Goal: Connect with others: Connect with others

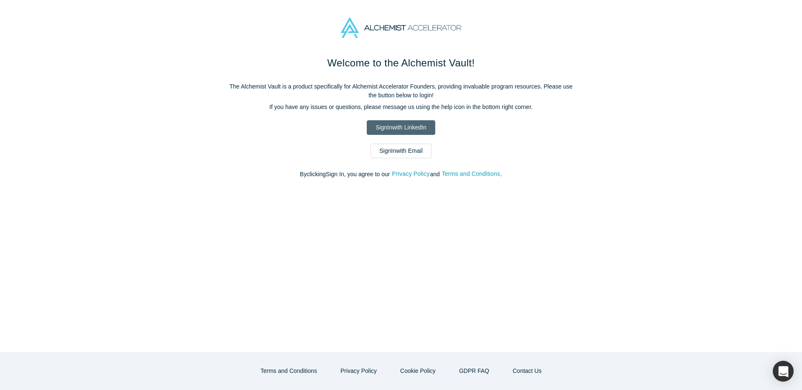
click at [405, 132] on link "Sign In with LinkedIn" at bounding box center [401, 127] width 68 height 15
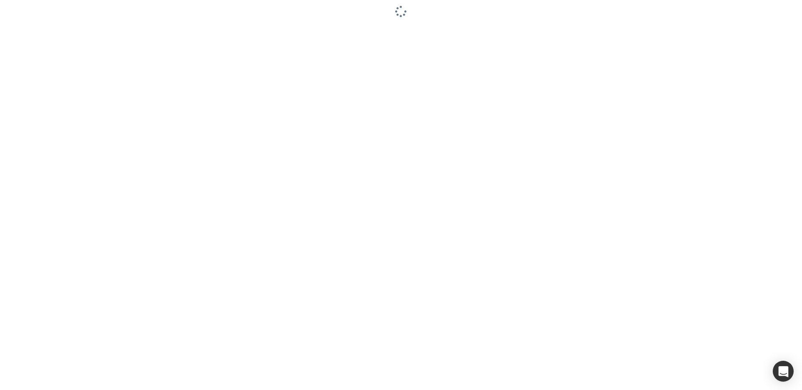
click at [284, 177] on div at bounding box center [401, 195] width 802 height 390
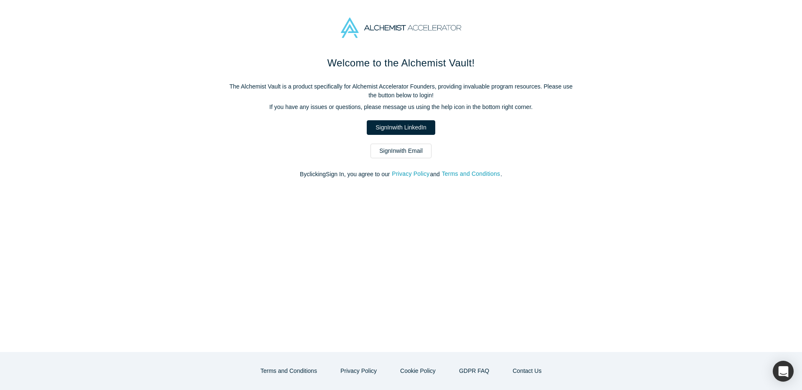
click at [418, 149] on link "Sign In with Email" at bounding box center [401, 151] width 61 height 15
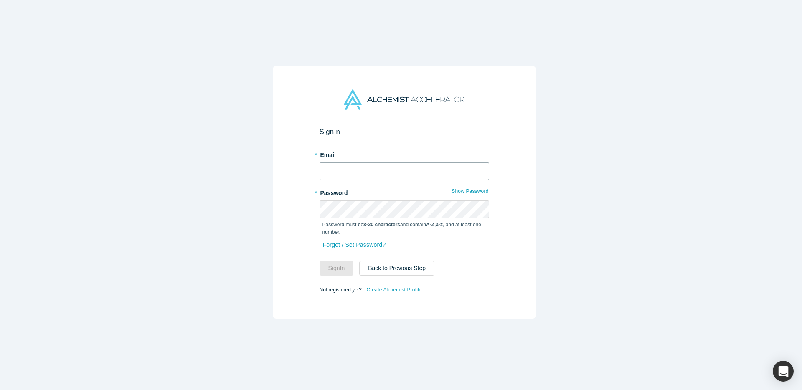
click at [380, 166] on input "text" at bounding box center [405, 172] width 170 height 18
type input "treyrawles@gmail.com"
click at [320, 261] on button "Sign In" at bounding box center [337, 268] width 34 height 15
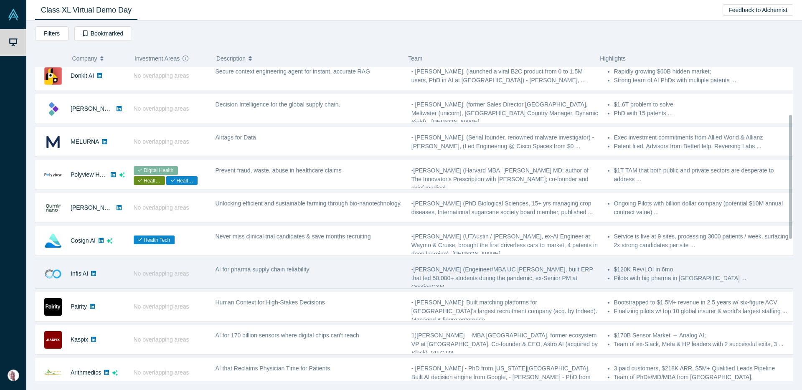
scroll to position [5, 0]
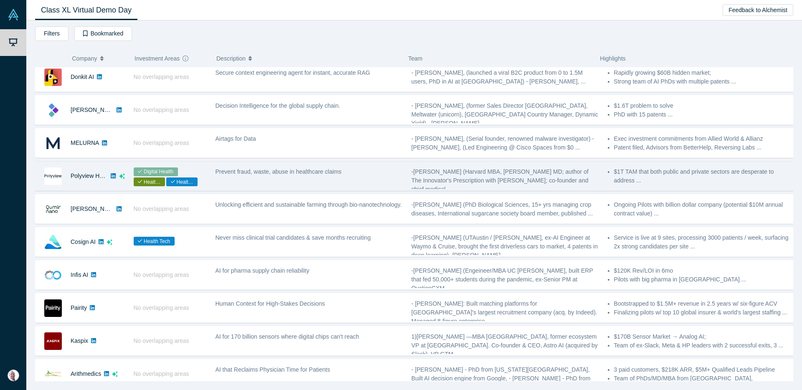
click at [99, 179] on div "Polyview Health" at bounding box center [89, 176] width 37 height 29
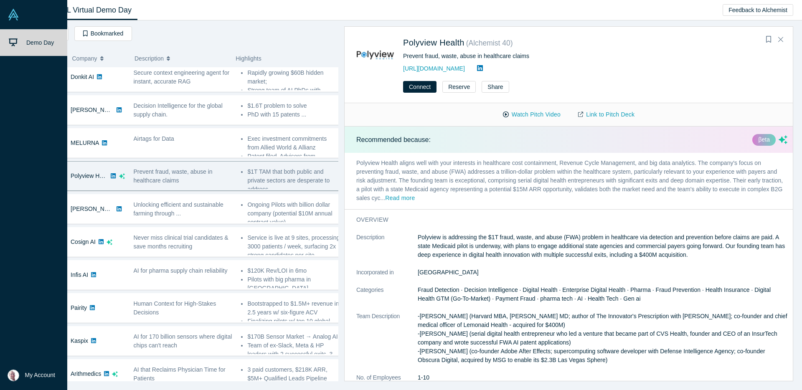
click at [13, 19] on img at bounding box center [14, 15] width 12 height 12
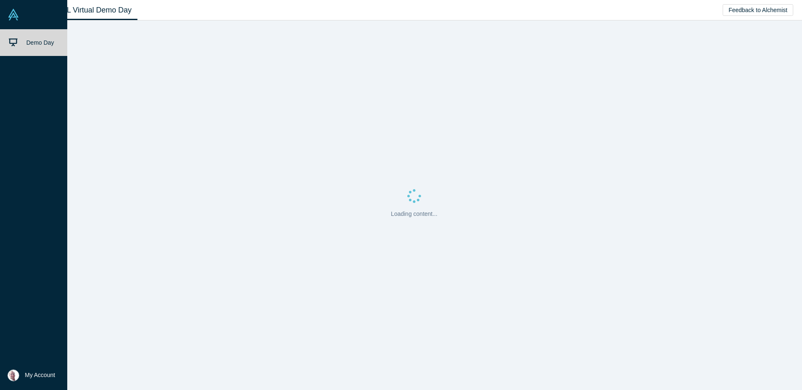
click at [5, 382] on li "My Account My Profile Log Out" at bounding box center [33, 375] width 67 height 29
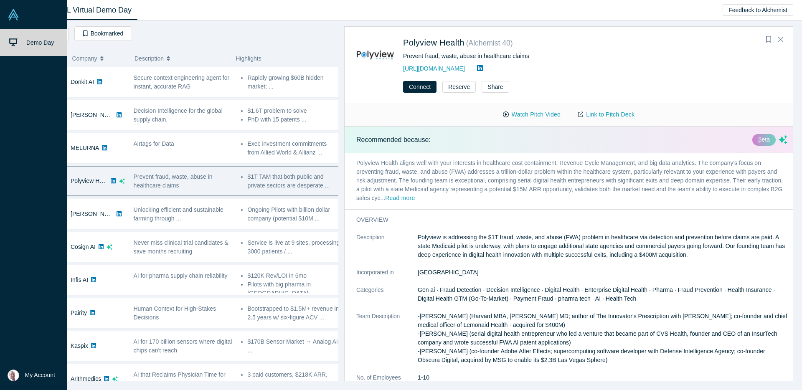
click at [15, 377] on img at bounding box center [14, 376] width 12 height 12
click at [75, 350] on link "My Profile" at bounding box center [69, 351] width 69 height 20
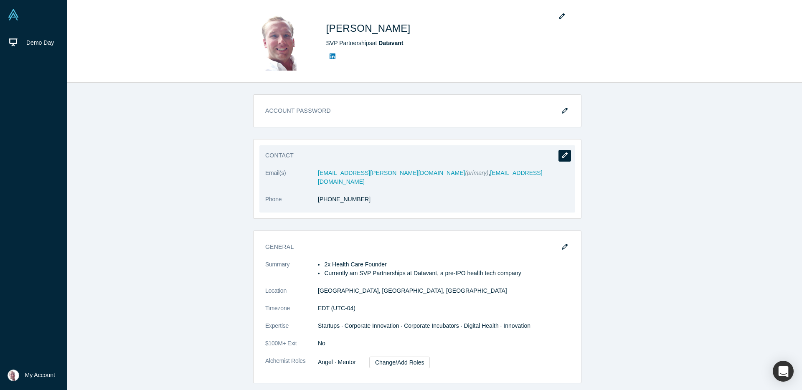
click at [559, 157] on button "button" at bounding box center [565, 156] width 13 height 12
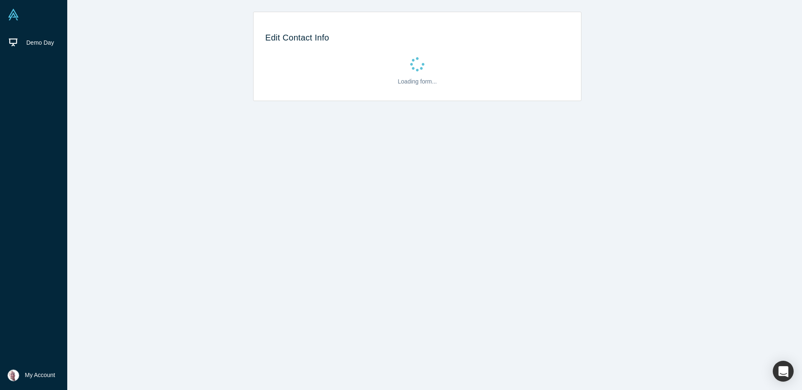
select select "US"
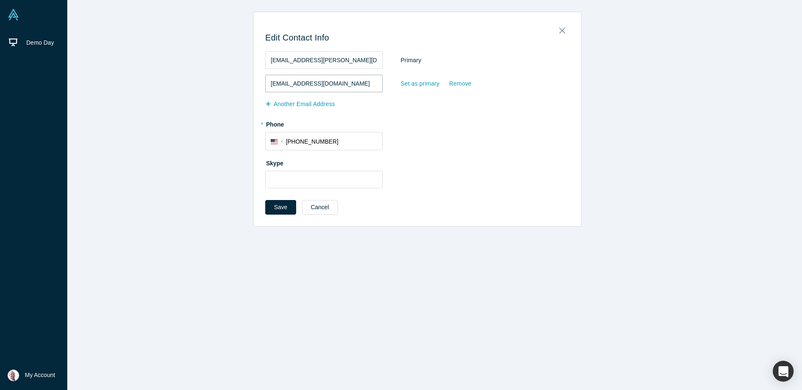
drag, startPoint x: 343, startPoint y: 87, endPoint x: 180, endPoint y: 88, distance: 163.0
click at [180, 88] on div "Edit Contact Info trey.rawles@datavant.com Primary treyrawles@gmail.com Set as …" at bounding box center [417, 119] width 782 height 215
click at [411, 83] on div "Set as primary" at bounding box center [420, 83] width 40 height 15
click at [0, 0] on input "Set as primary" at bounding box center [0, 0] width 0 height 0
click at [454, 61] on div "Remove" at bounding box center [460, 60] width 23 height 15
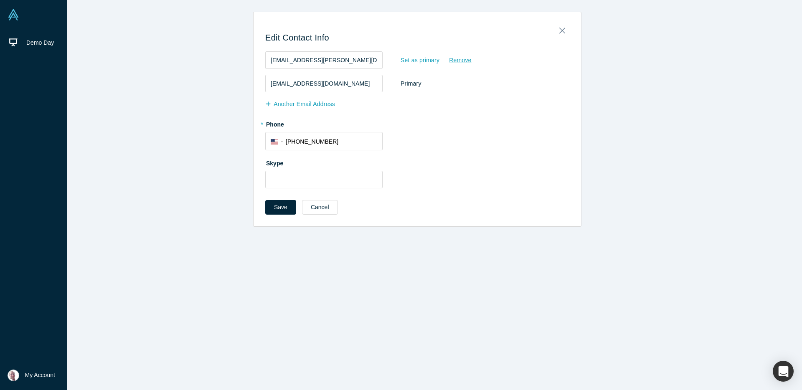
click at [0, 0] on input "Remove" at bounding box center [0, 0] width 0 height 0
click at [280, 207] on button "Save" at bounding box center [280, 207] width 31 height 15
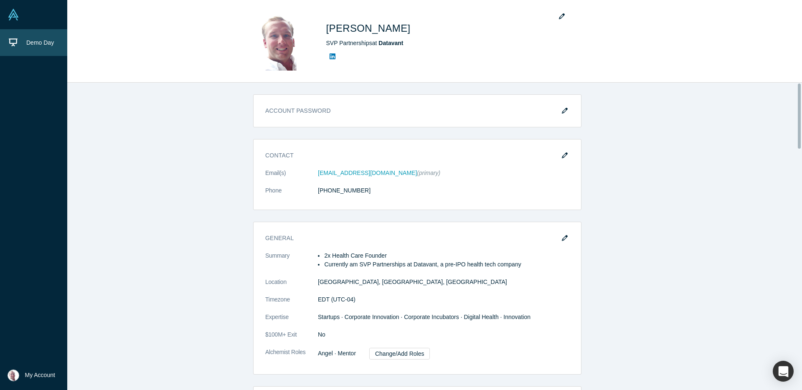
click at [36, 45] on span "Demo Day" at bounding box center [40, 42] width 28 height 7
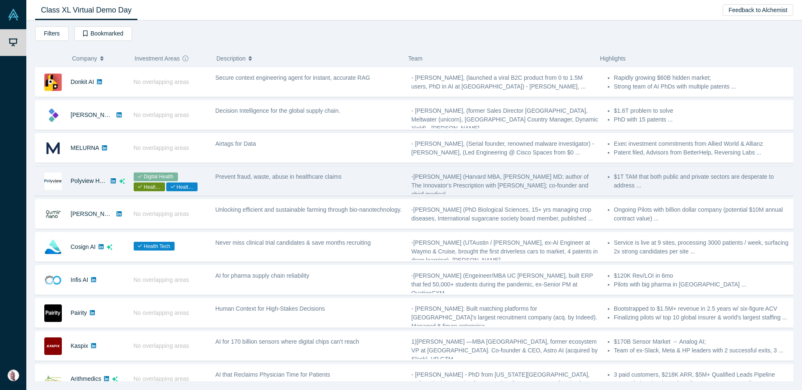
click at [227, 178] on span "Prevent fraud, waste, abuse in healthcare claims" at bounding box center [279, 176] width 126 height 7
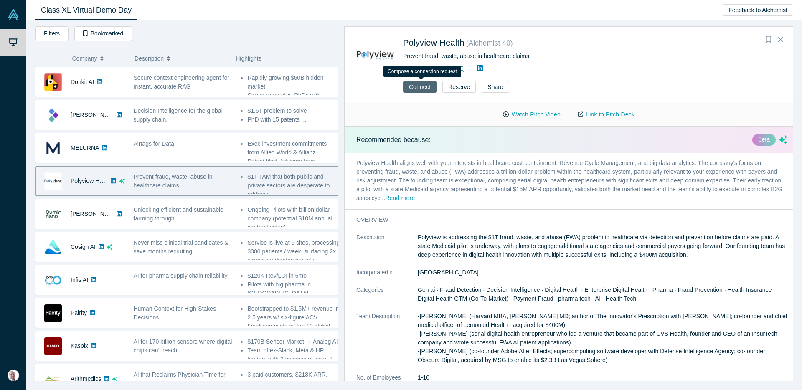
click at [432, 91] on button "Connect" at bounding box center [419, 87] width 33 height 12
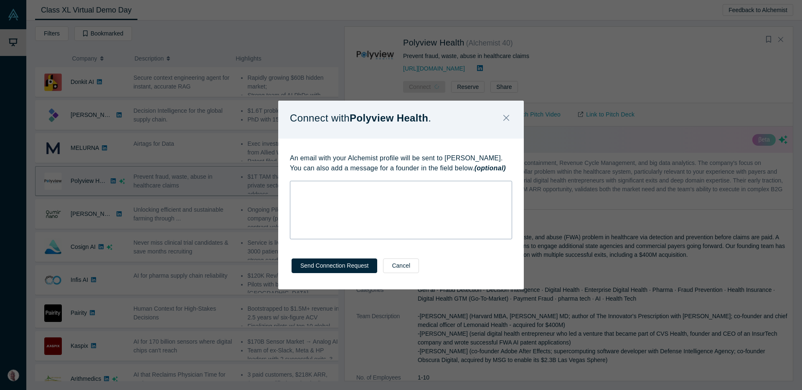
click at [372, 201] on div "rdw-wrapper" at bounding box center [401, 210] width 222 height 58
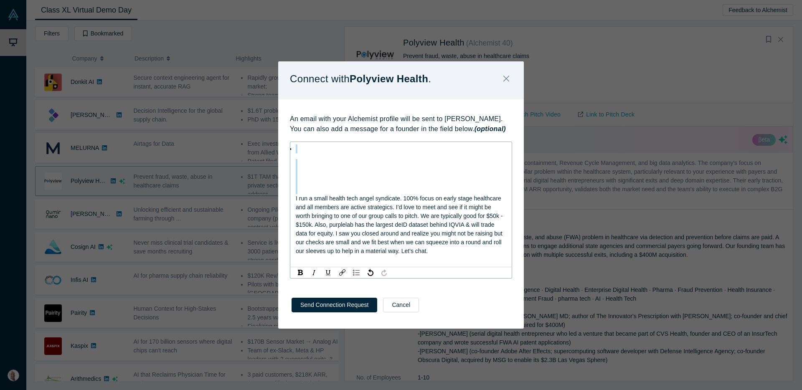
drag, startPoint x: 296, startPoint y: 200, endPoint x: 271, endPoint y: 140, distance: 65.7
click at [271, 140] on div "Connect with Polyview Health . An email with your Alchemist profile will be sen…" at bounding box center [401, 195] width 802 height 390
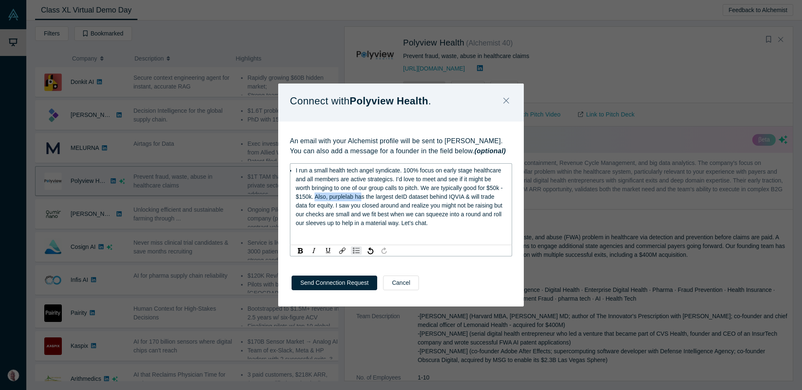
drag, startPoint x: 316, startPoint y: 197, endPoint x: 361, endPoint y: 198, distance: 44.7
click at [361, 198] on span "I run a small health tech angel syndicate. 100% focus on early stage healthcare…" at bounding box center [400, 196] width 208 height 59
drag, startPoint x: 394, startPoint y: 211, endPoint x: 387, endPoint y: 208, distance: 6.9
click at [394, 211] on span "I run a small health tech angel syndicate. 100% focus on early stage healthcare…" at bounding box center [400, 196] width 208 height 59
click at [386, 207] on span "I run a small health tech angel syndicate. 100% focus on early stage healthcare…" at bounding box center [400, 196] width 208 height 59
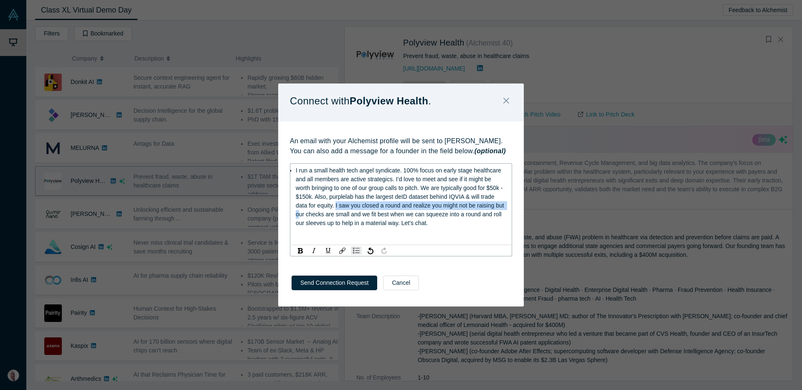
drag, startPoint x: 337, startPoint y: 206, endPoint x: 299, endPoint y: 216, distance: 39.2
click at [299, 216] on span "I run a small health tech angel syndicate. 100% focus on early stage healthcare…" at bounding box center [401, 196] width 210 height 59
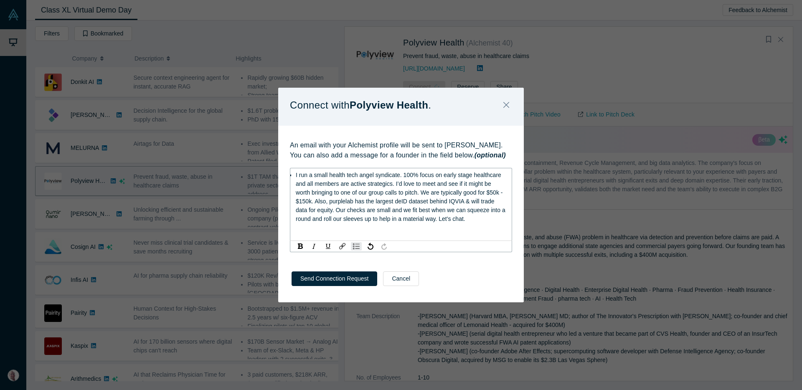
click at [392, 211] on span "I run a small health tech angel syndicate. 100% focus on early stage healthcare…" at bounding box center [401, 197] width 211 height 51
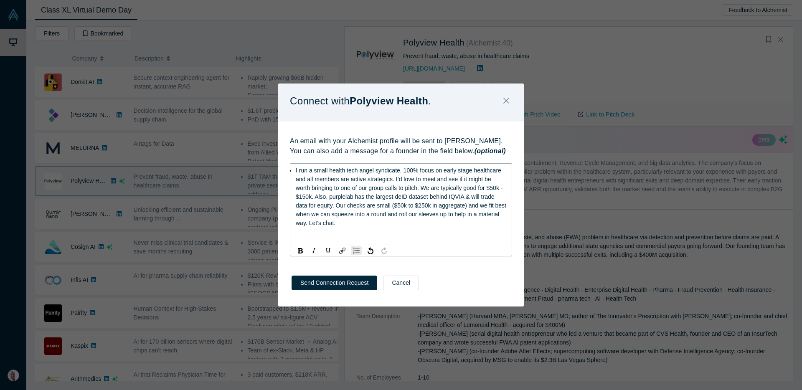
click at [401, 216] on span "I run a small health tech angel syndicate. 100% focus on early stage healthcare…" at bounding box center [402, 196] width 212 height 59
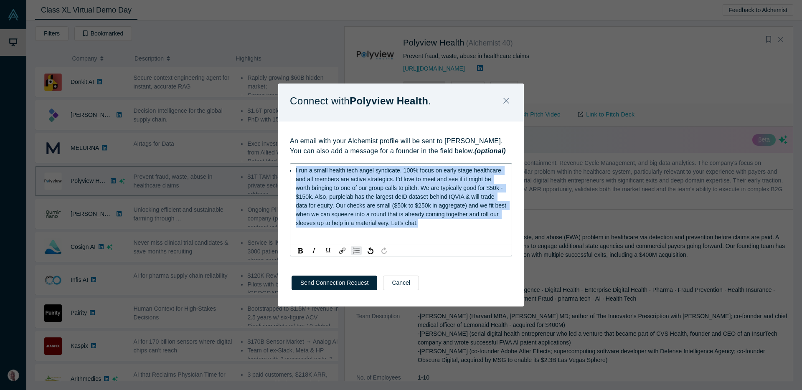
drag, startPoint x: 450, startPoint y: 227, endPoint x: 272, endPoint y: 138, distance: 198.6
click at [272, 138] on div "Connect with Polyview Health . An email with your Alchemist profile will be sen…" at bounding box center [401, 195] width 802 height 390
copy span "I run a small health tech angel syndicate. 100% focus on early stage healthcare…"
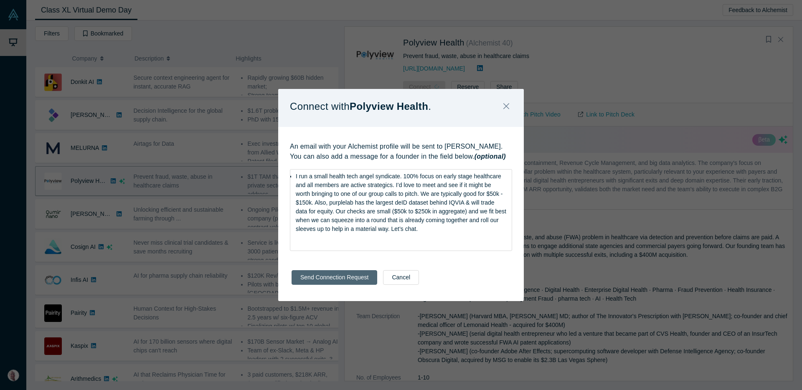
click at [354, 281] on button "Send Connection Request" at bounding box center [335, 277] width 86 height 15
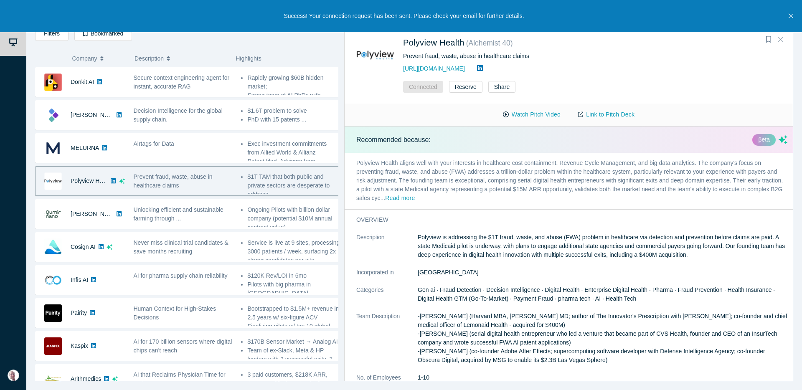
click at [781, 40] on icon "Close" at bounding box center [780, 40] width 5 height 8
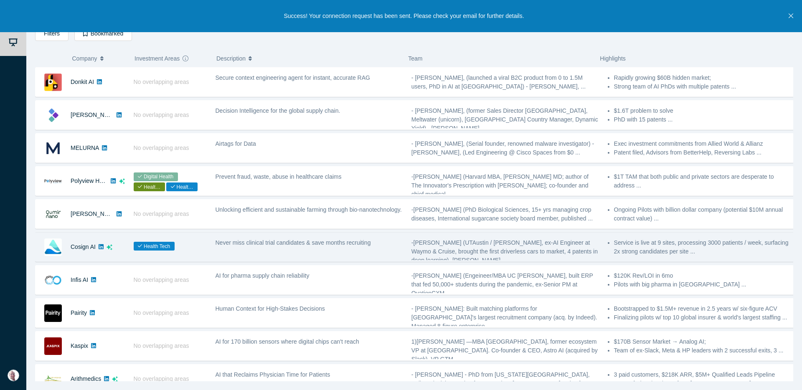
click at [188, 257] on div "Health Tech" at bounding box center [170, 247] width 82 height 29
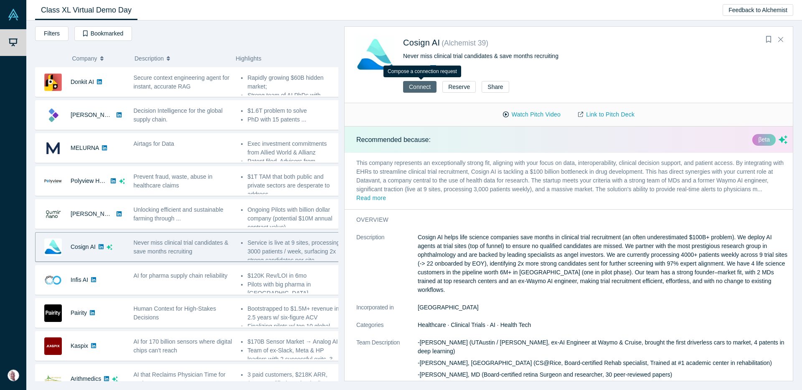
click at [409, 84] on button "Connect" at bounding box center [419, 87] width 33 height 12
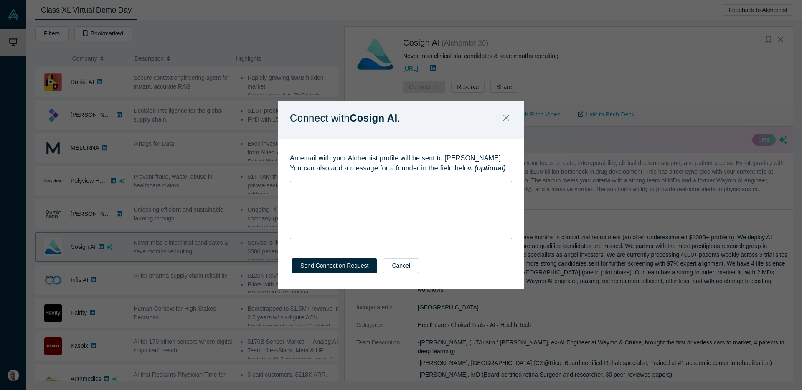
click at [380, 215] on div "rdw-wrapper" at bounding box center [401, 210] width 222 height 58
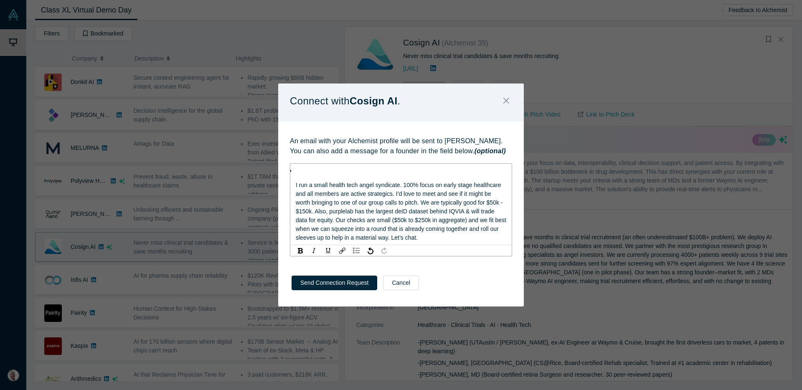
click at [294, 183] on div "I run a small health tech angel syndicate. 100% focus on early stage healthcare…" at bounding box center [401, 204] width 222 height 82
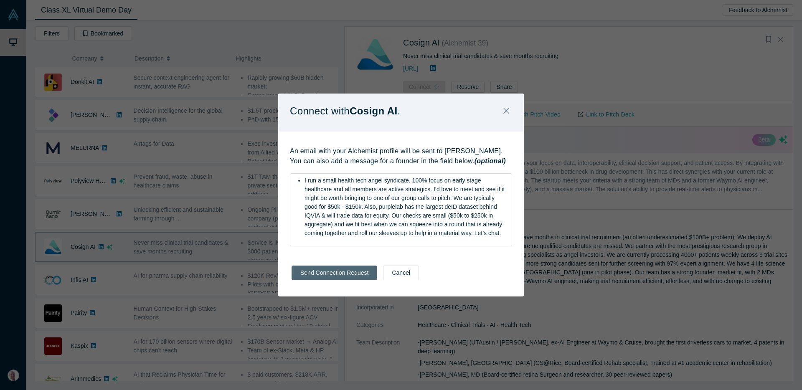
click at [318, 278] on button "Send Connection Request" at bounding box center [335, 273] width 86 height 15
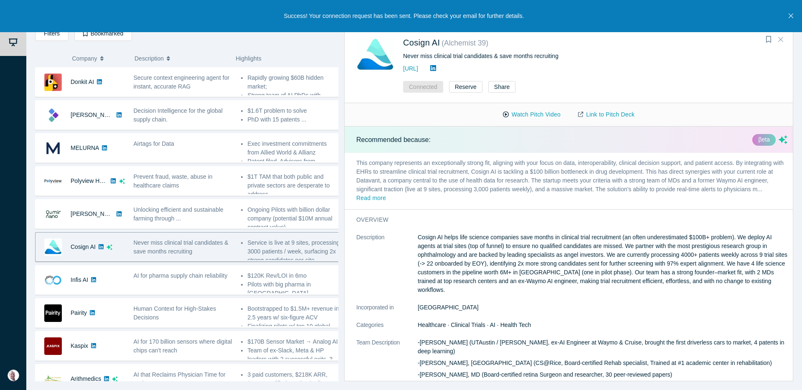
click at [782, 42] on icon "Close" at bounding box center [780, 40] width 5 height 8
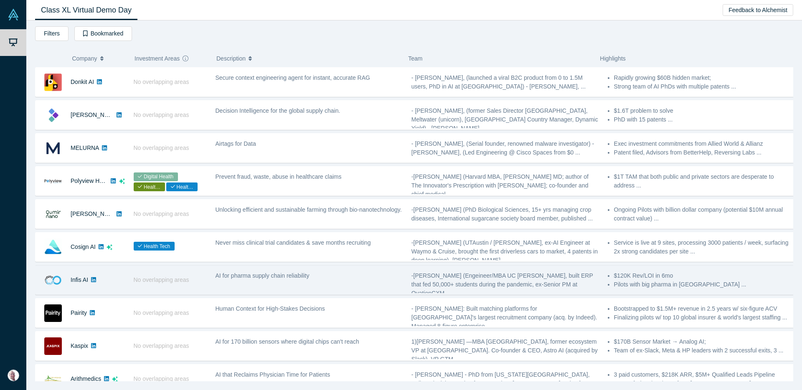
click at [296, 275] on span "AI for pharma supply chain reliability" at bounding box center [263, 275] width 94 height 7
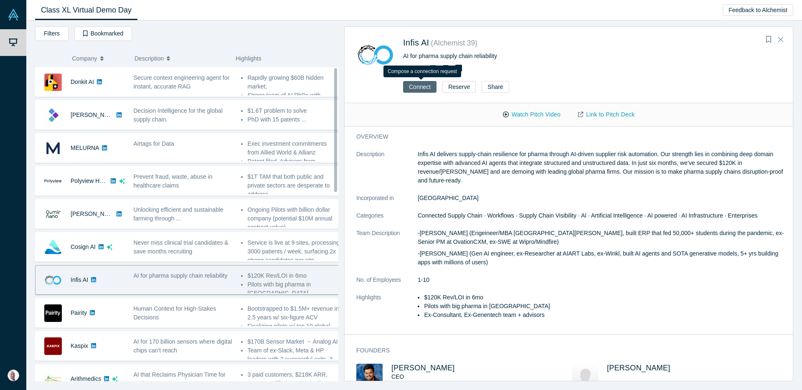
click at [421, 88] on button "Connect" at bounding box center [419, 87] width 33 height 12
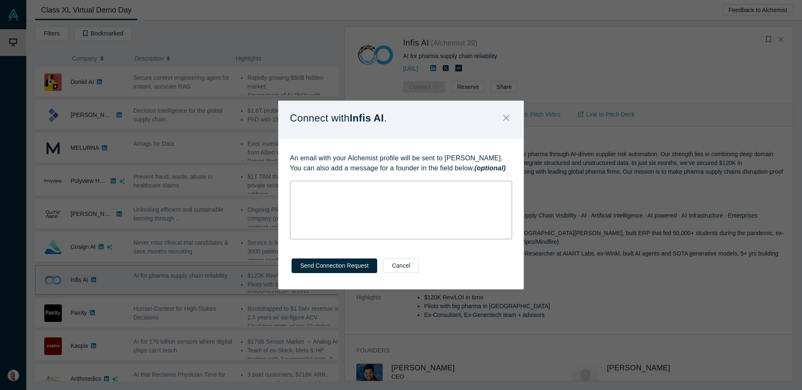
click at [366, 226] on div "rdw-wrapper" at bounding box center [401, 210] width 222 height 58
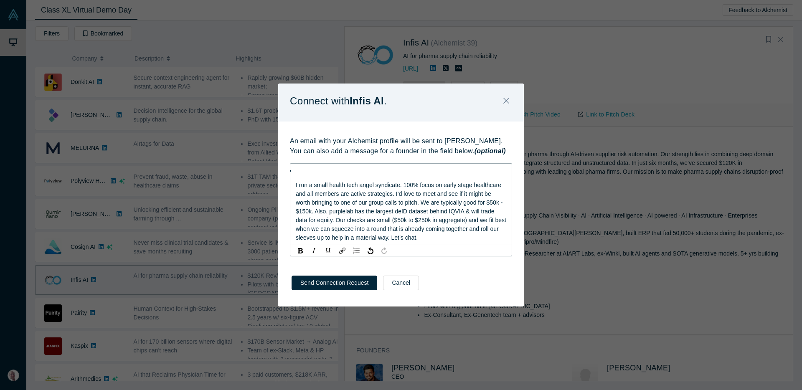
click at [295, 189] on div "I run a small health tech angel syndicate. 100% focus on early stage healthcare…" at bounding box center [400, 204] width 211 height 76
click at [295, 184] on div "I run a small health tech angel syndicate. 100% focus on early stage healthcare…" at bounding box center [400, 204] width 211 height 76
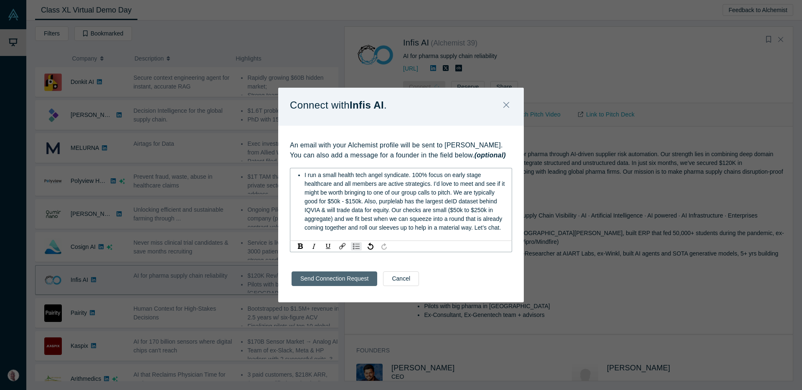
click at [345, 283] on div "Send Connection Request Cancel" at bounding box center [401, 281] width 246 height 41
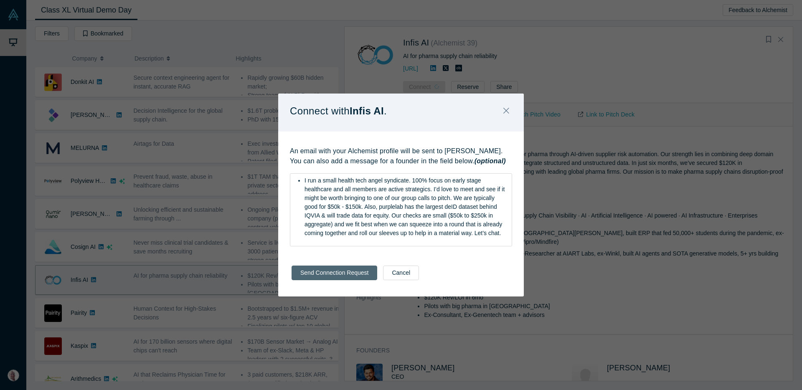
click at [343, 270] on button "Send Connection Request" at bounding box center [335, 273] width 86 height 15
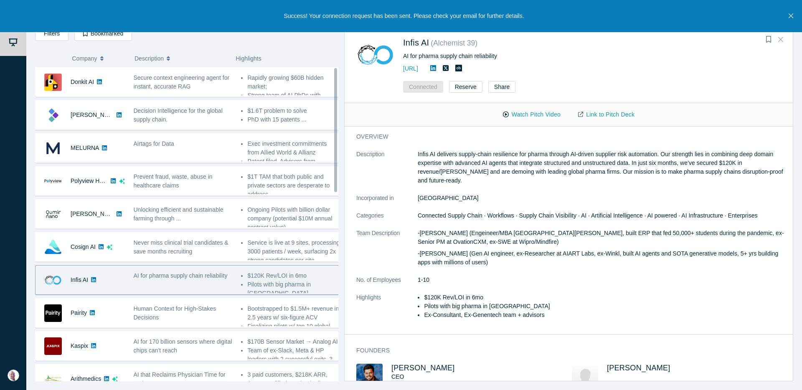
click at [784, 38] on button "Close" at bounding box center [781, 39] width 13 height 13
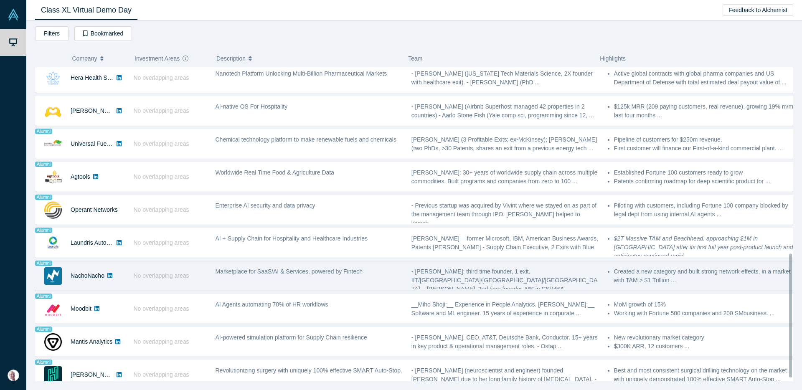
scroll to position [478, 0]
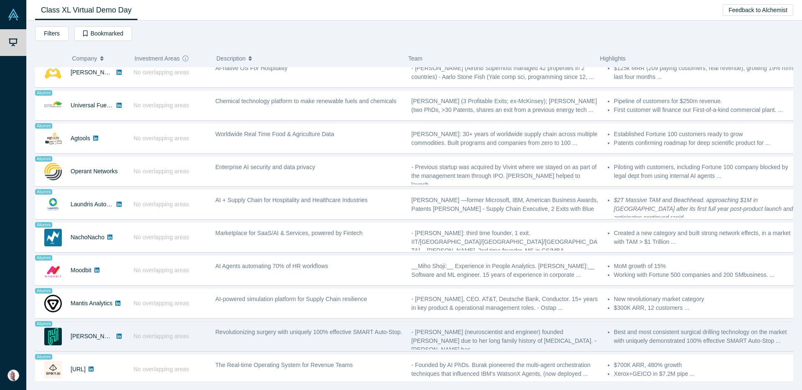
click at [265, 335] on div "Revolutionizing surgery with uniquely 100% effective SMART Auto-Stop." at bounding box center [309, 332] width 187 height 9
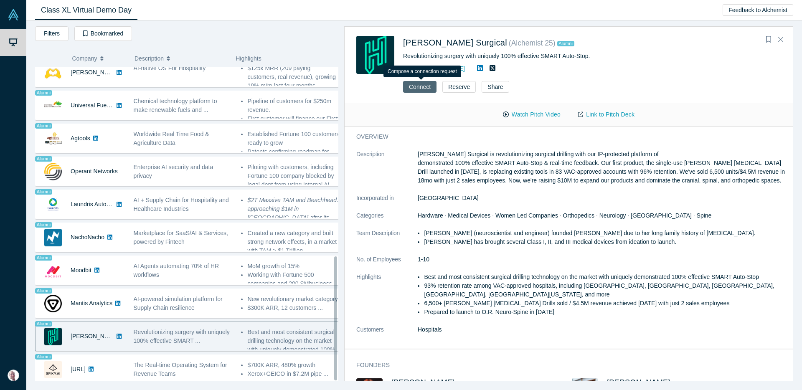
click at [412, 89] on button "Connect" at bounding box center [419, 87] width 33 height 12
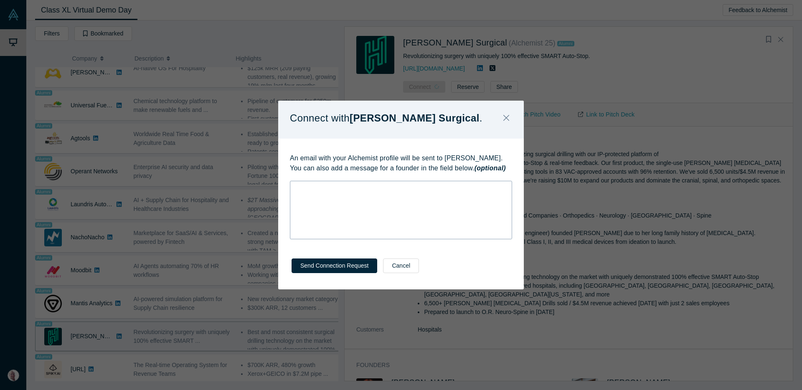
click at [375, 205] on div "rdw-wrapper" at bounding box center [401, 210] width 222 height 58
click at [369, 201] on div "rdw-wrapper" at bounding box center [401, 204] width 222 height 47
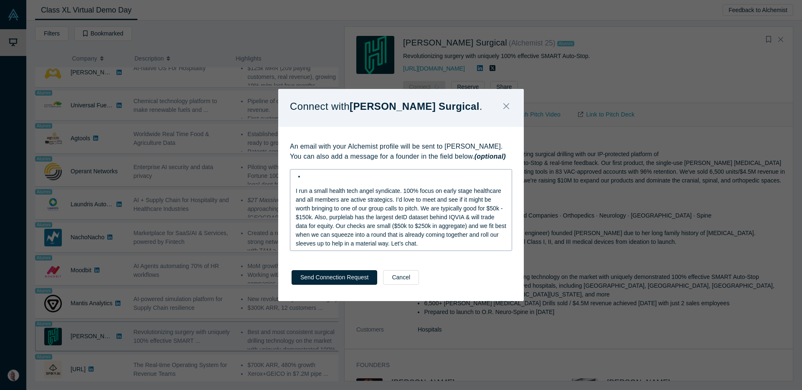
click at [293, 185] on div "I run a small health tech angel syndicate. 100% focus on early stage healthcare…" at bounding box center [401, 210] width 222 height 82
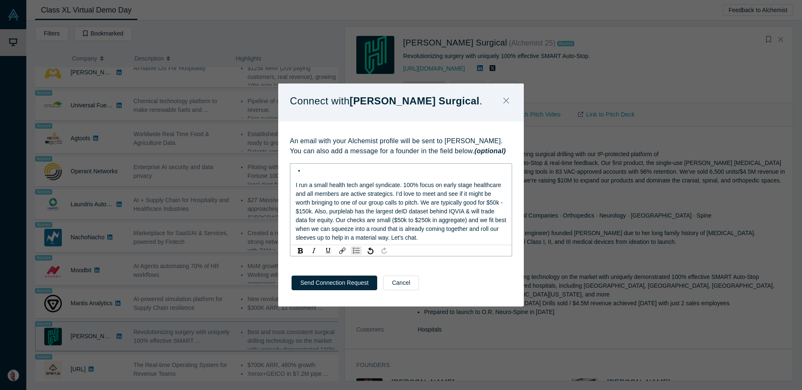
click at [296, 189] on div "I run a small health tech angel syndicate. 100% focus on early stage healthcare…" at bounding box center [401, 211] width 211 height 61
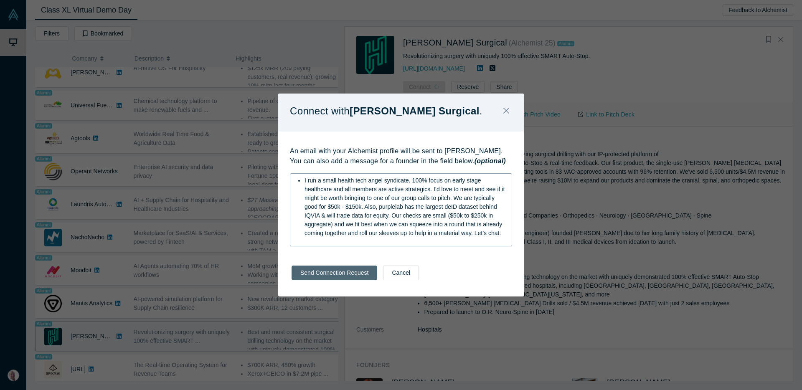
click at [329, 282] on div "Send Connection Request Cancel" at bounding box center [401, 275] width 246 height 41
click at [326, 275] on button "Send Connection Request" at bounding box center [335, 273] width 86 height 15
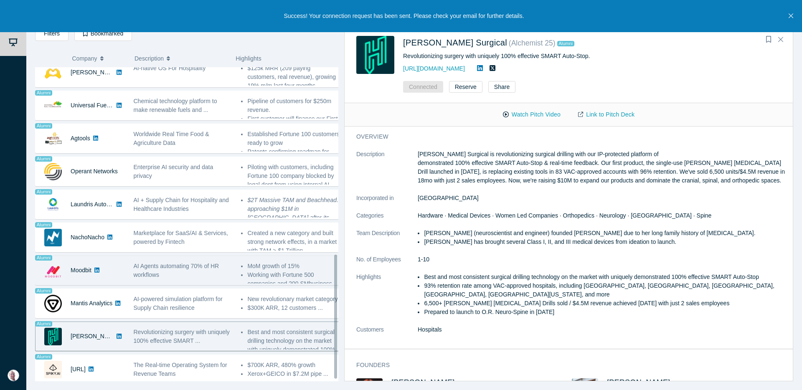
scroll to position [473, 0]
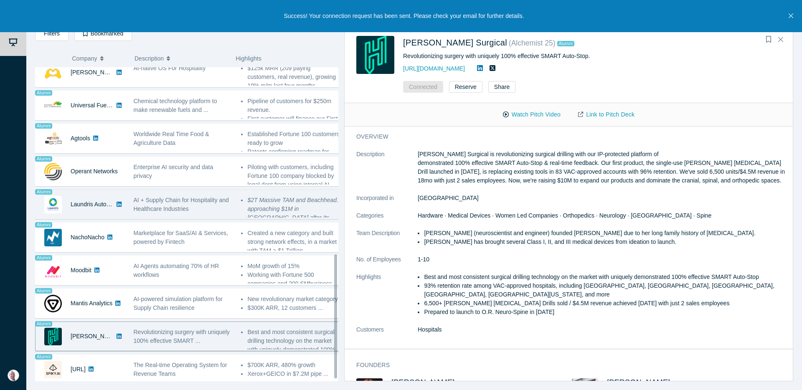
click at [215, 197] on span "AI + Supply Chain for Hospitality and Healthcare Industries" at bounding box center [181, 204] width 95 height 15
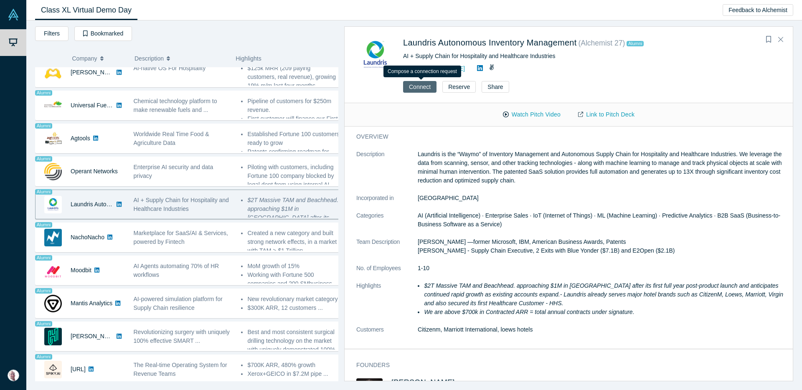
click at [417, 91] on button "Connect" at bounding box center [419, 87] width 33 height 12
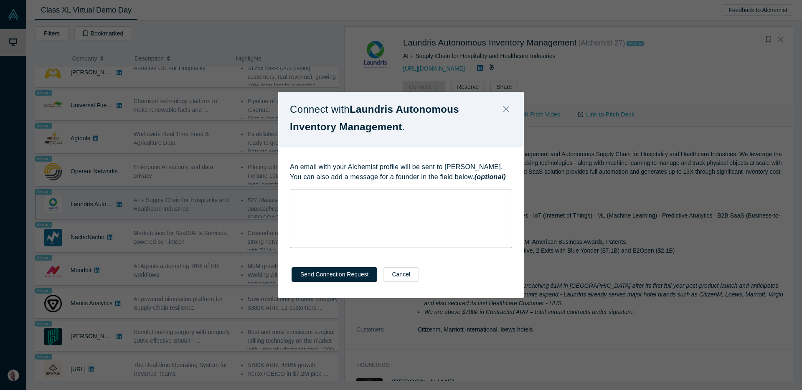
click at [346, 218] on div "rdw-wrapper" at bounding box center [401, 219] width 222 height 58
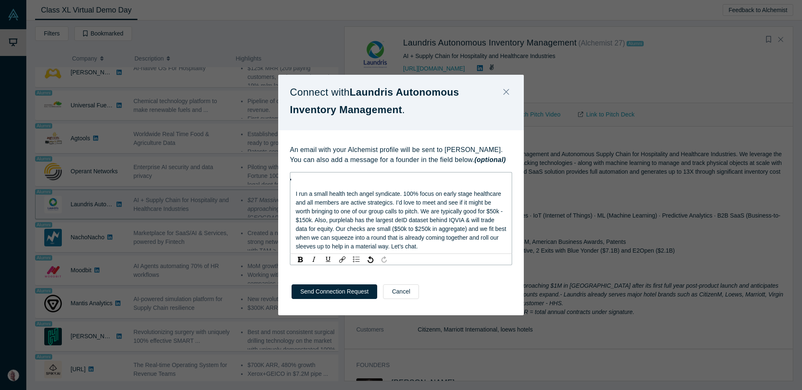
click at [296, 194] on span "I run a small health tech angel syndicate. 100% focus on early stage healthcare…" at bounding box center [402, 220] width 212 height 59
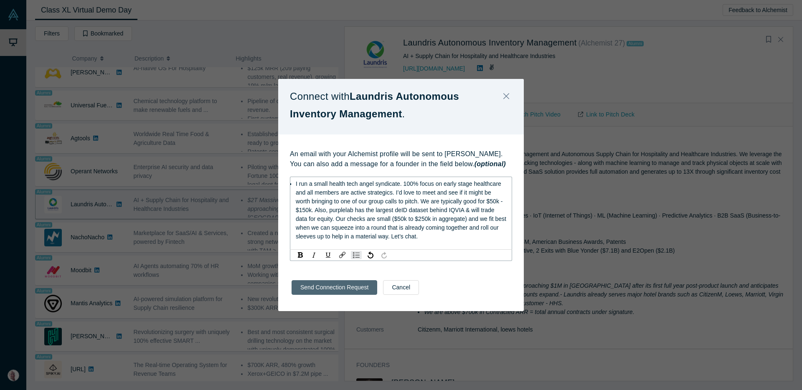
click at [320, 284] on button "Send Connection Request" at bounding box center [335, 287] width 86 height 15
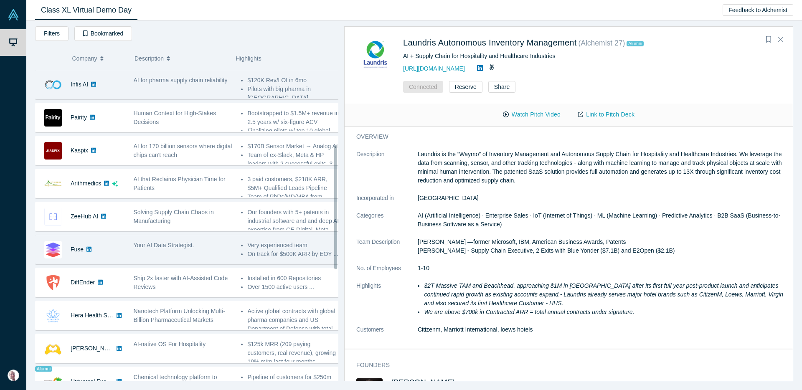
scroll to position [195, 0]
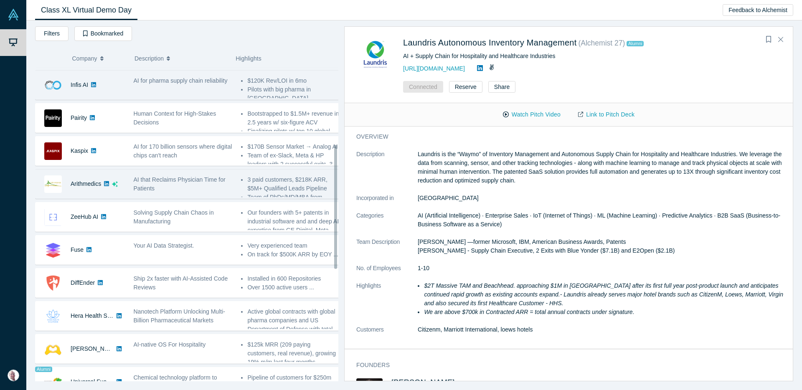
click at [185, 187] on div "AI that Reclaims Physician Time for Patients" at bounding box center [183, 184] width 99 height 18
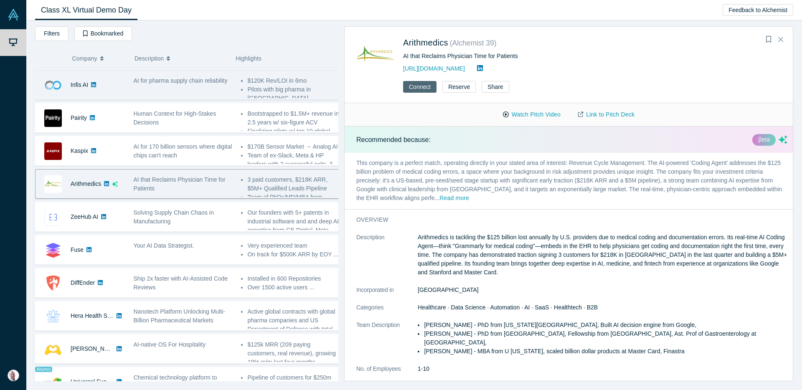
click at [425, 87] on button "Connect" at bounding box center [419, 87] width 33 height 12
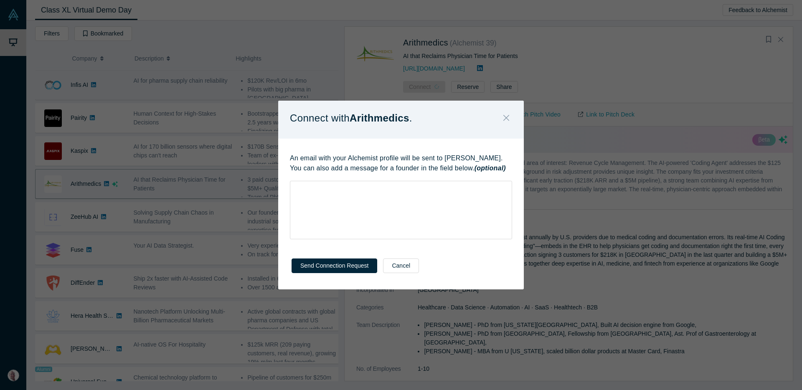
click at [507, 119] on icon "Close" at bounding box center [506, 118] width 6 height 6
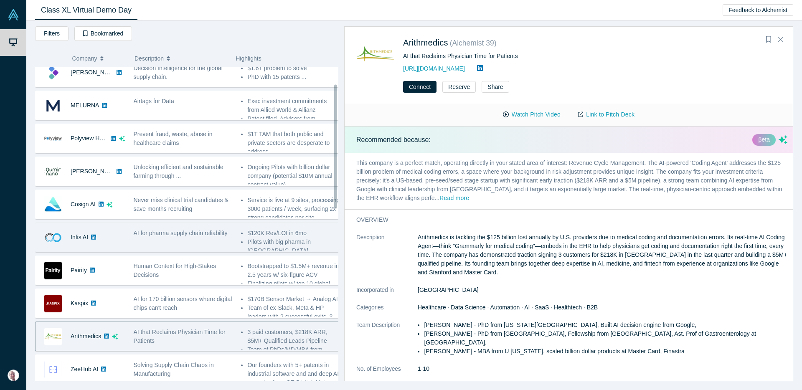
scroll to position [42, 0]
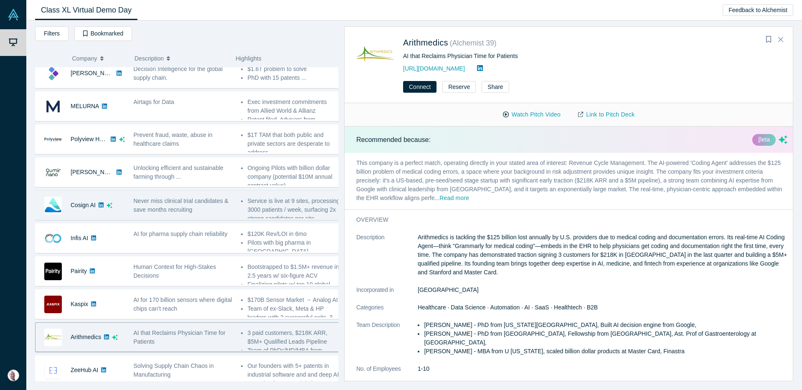
click at [175, 199] on span "Never miss clinical trial candidates & save months recruiting" at bounding box center [181, 205] width 95 height 15
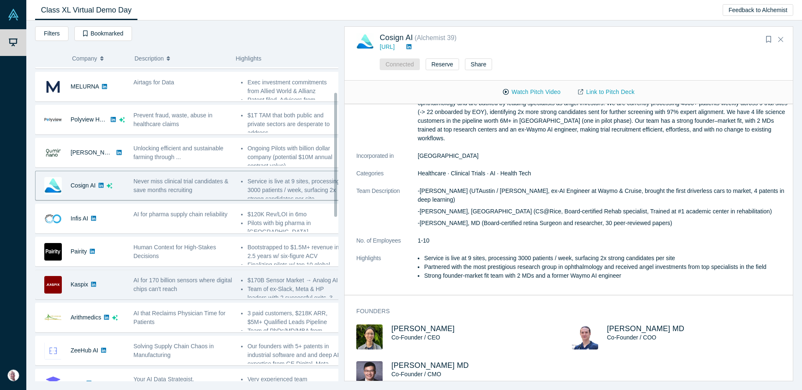
scroll to position [220, 0]
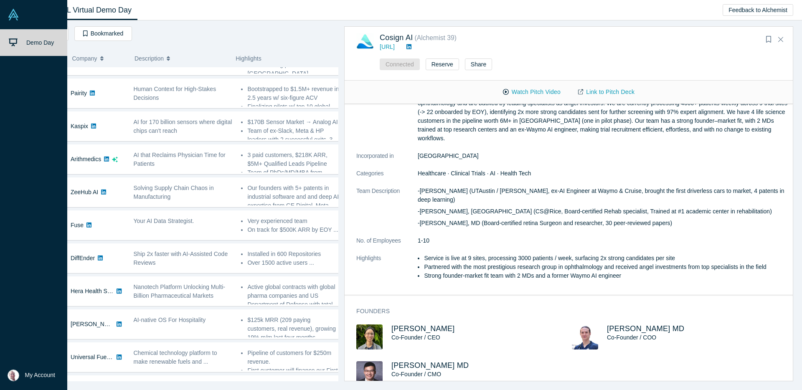
click at [20, 19] on link at bounding box center [33, 14] width 67 height 29
